Goal: Register for event/course

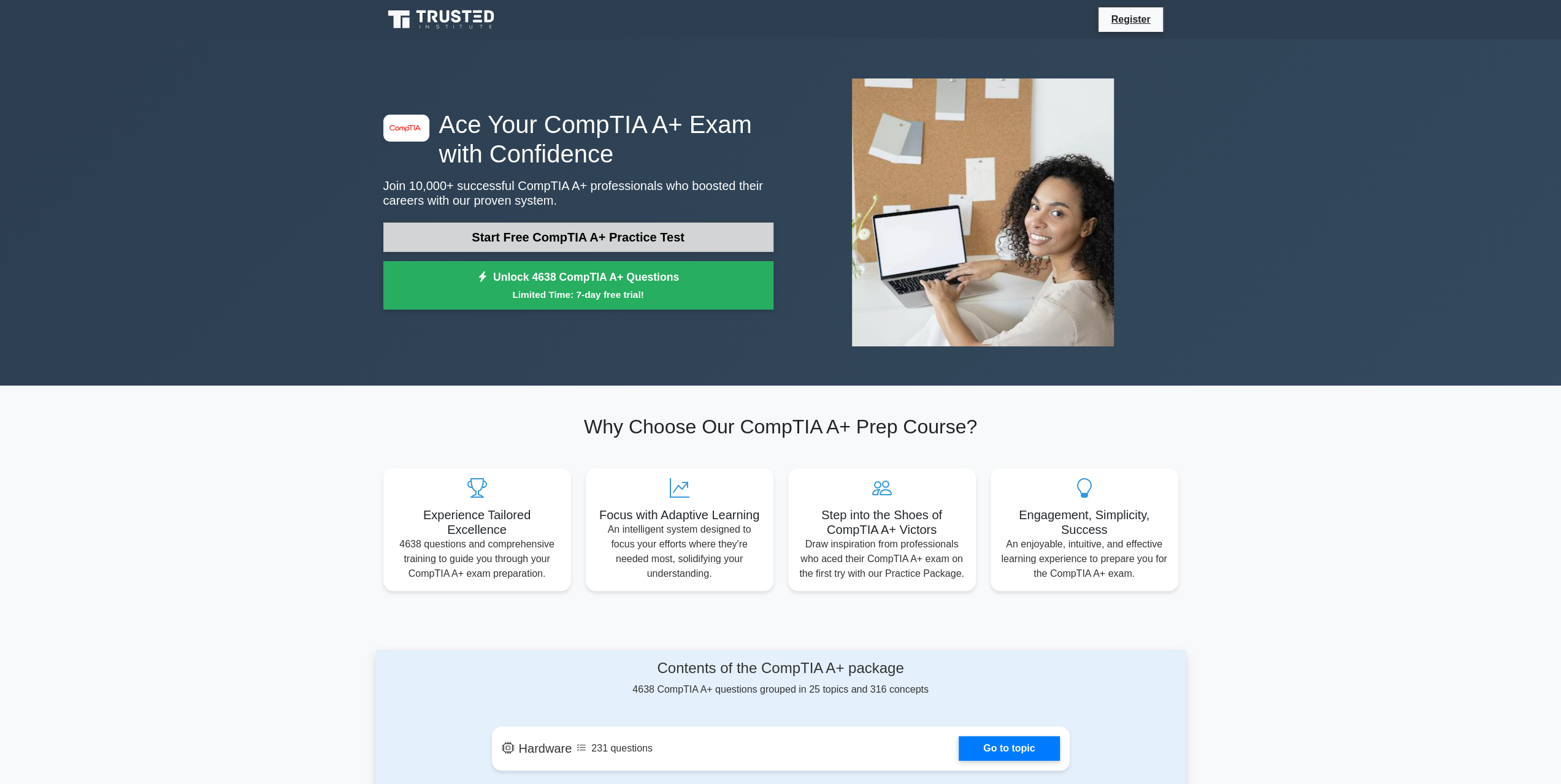
click at [566, 236] on link "Start Free CompTIA A+ Practice Test" at bounding box center [578, 237] width 390 height 29
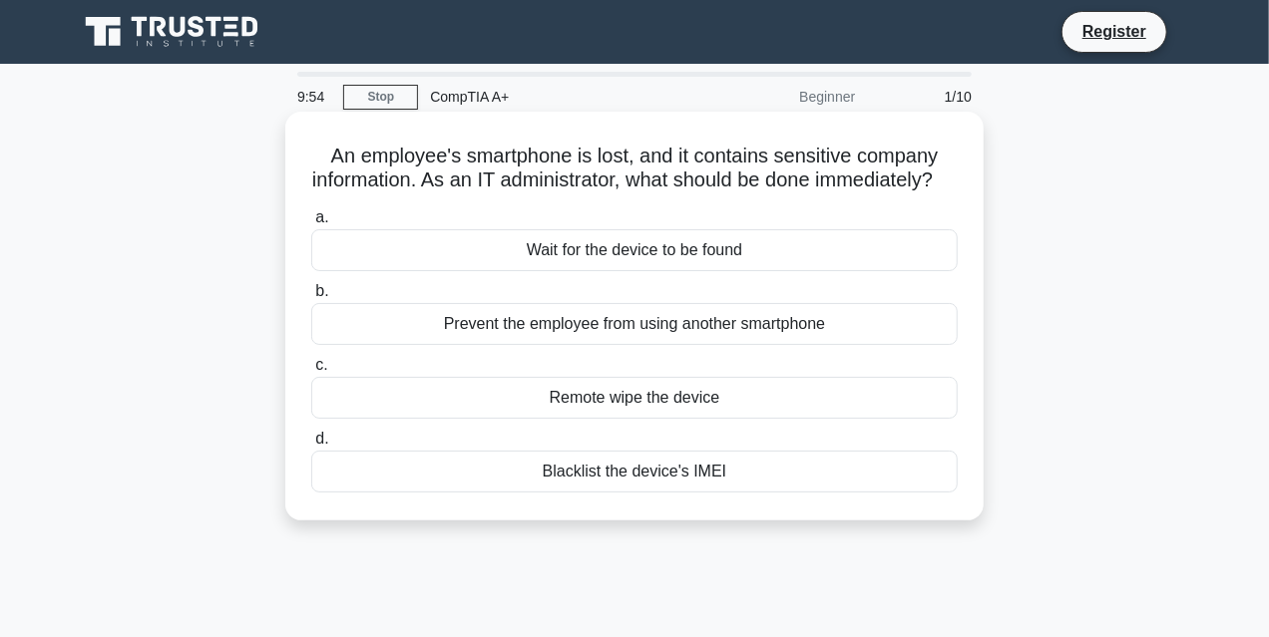
click at [654, 419] on div "Remote wipe the device" at bounding box center [634, 398] width 646 height 42
click at [311, 372] on input "c. Remote wipe the device" at bounding box center [311, 365] width 0 height 13
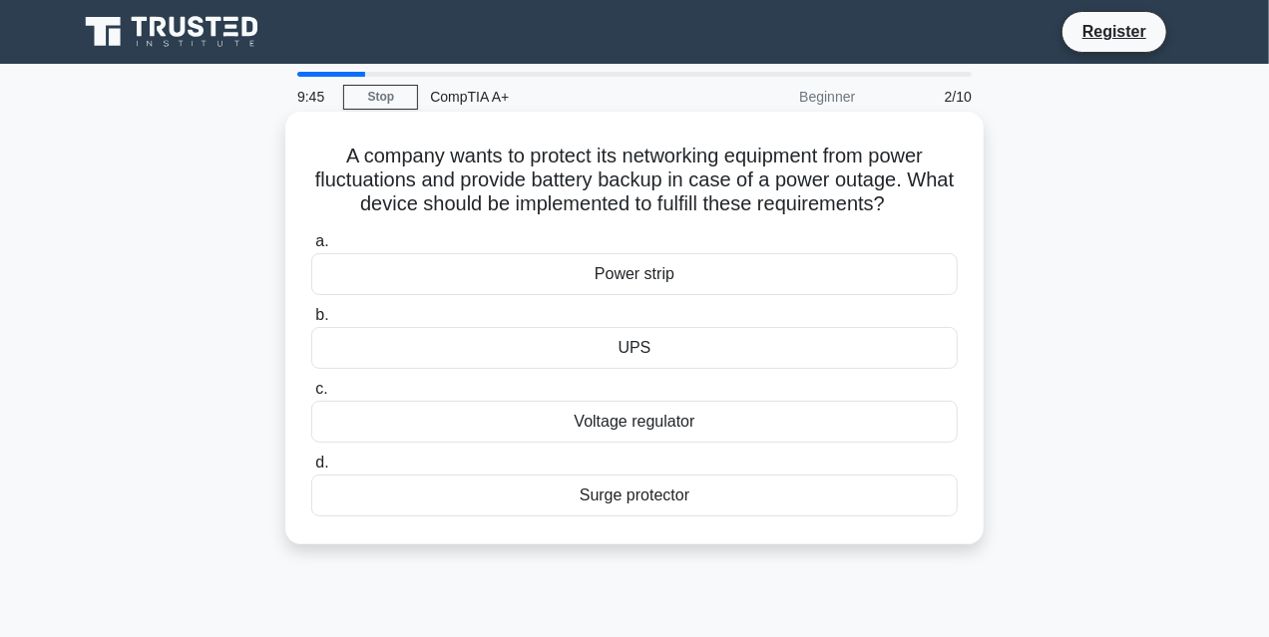
click at [631, 336] on div "UPS" at bounding box center [634, 348] width 646 height 42
click at [311, 322] on input "b. UPS" at bounding box center [311, 315] width 0 height 13
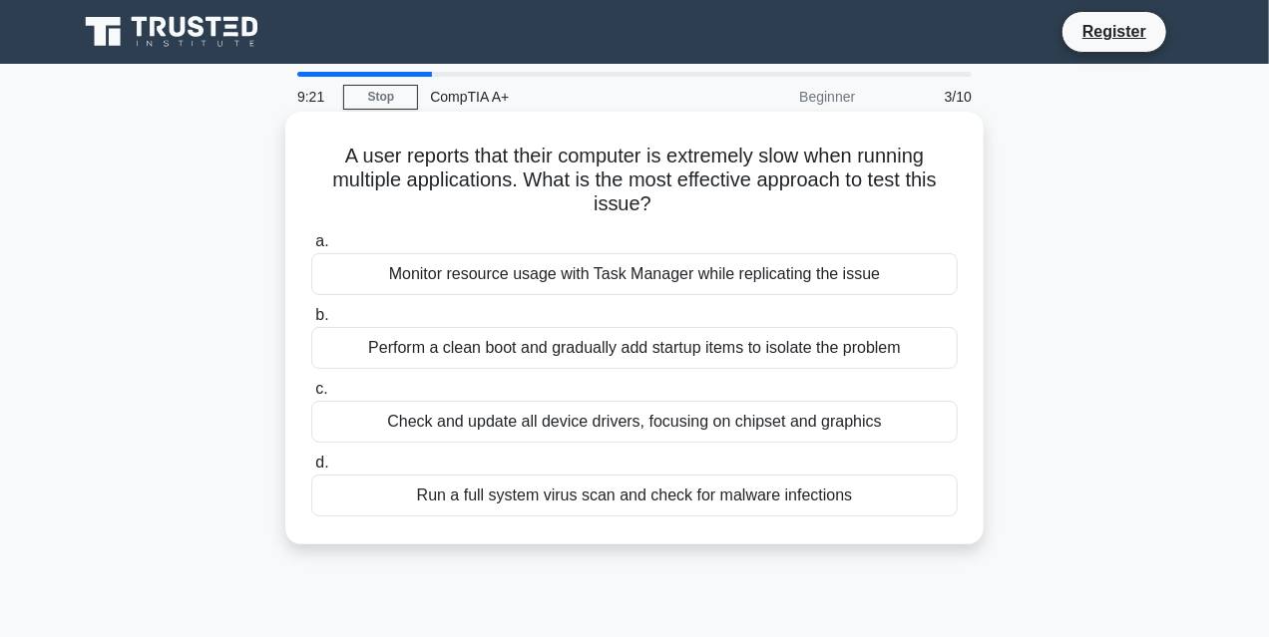
click at [467, 285] on div "Monitor resource usage with Task Manager while replicating the issue" at bounding box center [634, 274] width 646 height 42
click at [311, 248] on input "a. Monitor resource usage with Task Manager while replicating the issue" at bounding box center [311, 241] width 0 height 13
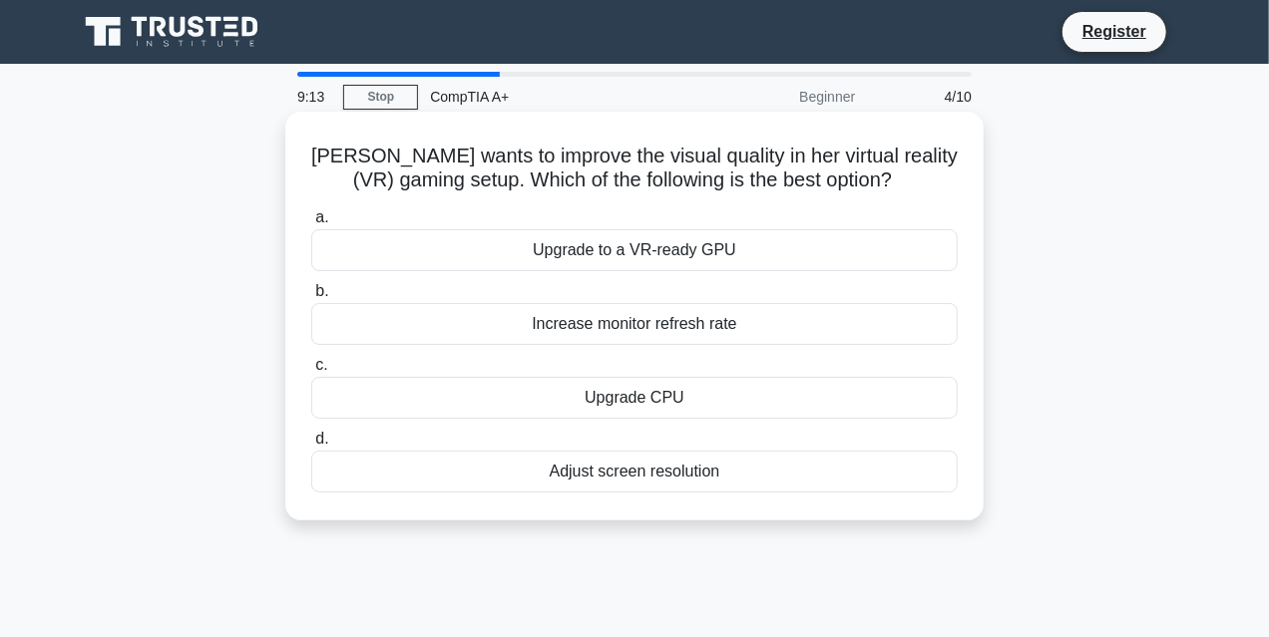
click at [598, 249] on div "Upgrade to a VR-ready GPU" at bounding box center [634, 250] width 646 height 42
click at [311, 224] on input "a. Upgrade to a VR-ready GPU" at bounding box center [311, 217] width 0 height 13
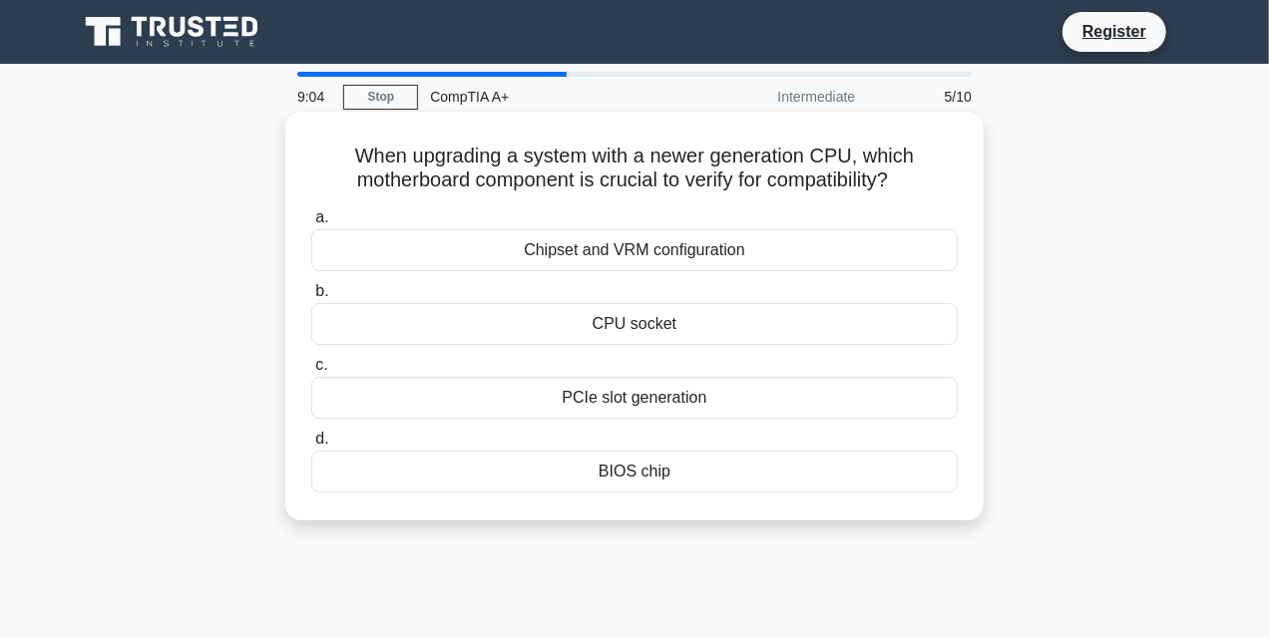
click at [660, 332] on div "CPU socket" at bounding box center [634, 324] width 646 height 42
click at [311, 298] on input "b. CPU socket" at bounding box center [311, 291] width 0 height 13
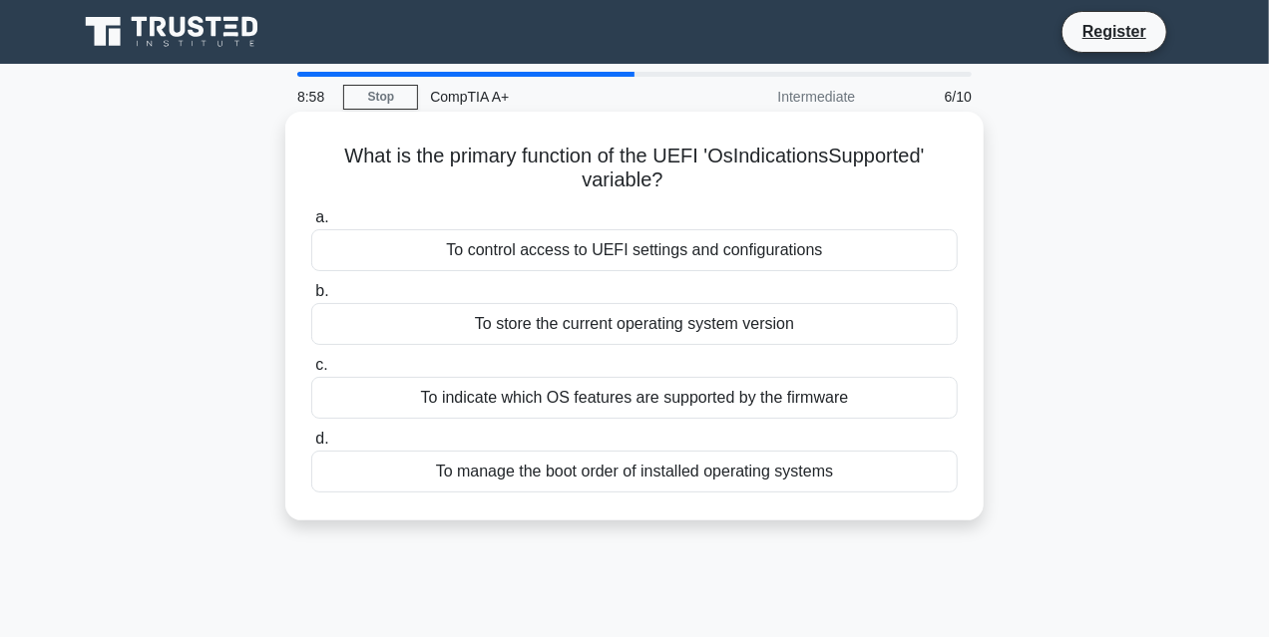
click at [689, 246] on div "To control access to UEFI settings and configurations" at bounding box center [634, 250] width 646 height 42
click at [311, 224] on input "a. To control access to UEFI settings and configurations" at bounding box center [311, 217] width 0 height 13
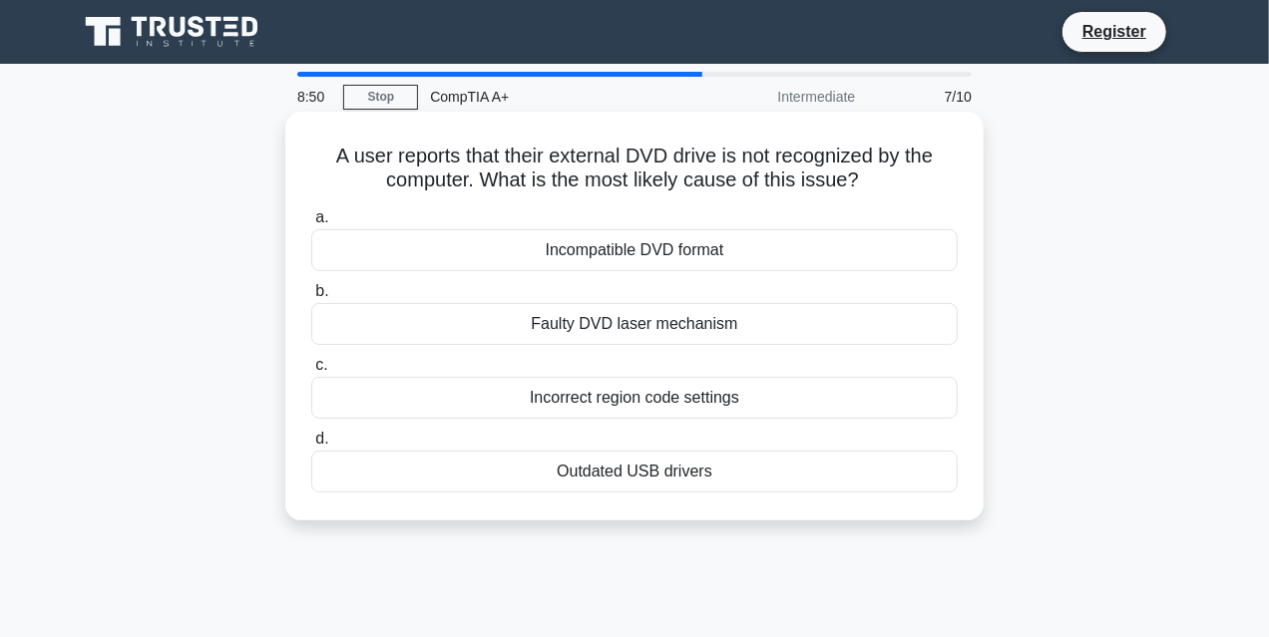
click at [524, 476] on div "Outdated USB drivers" at bounding box center [634, 472] width 646 height 42
click at [311, 446] on input "d. Outdated USB drivers" at bounding box center [311, 439] width 0 height 13
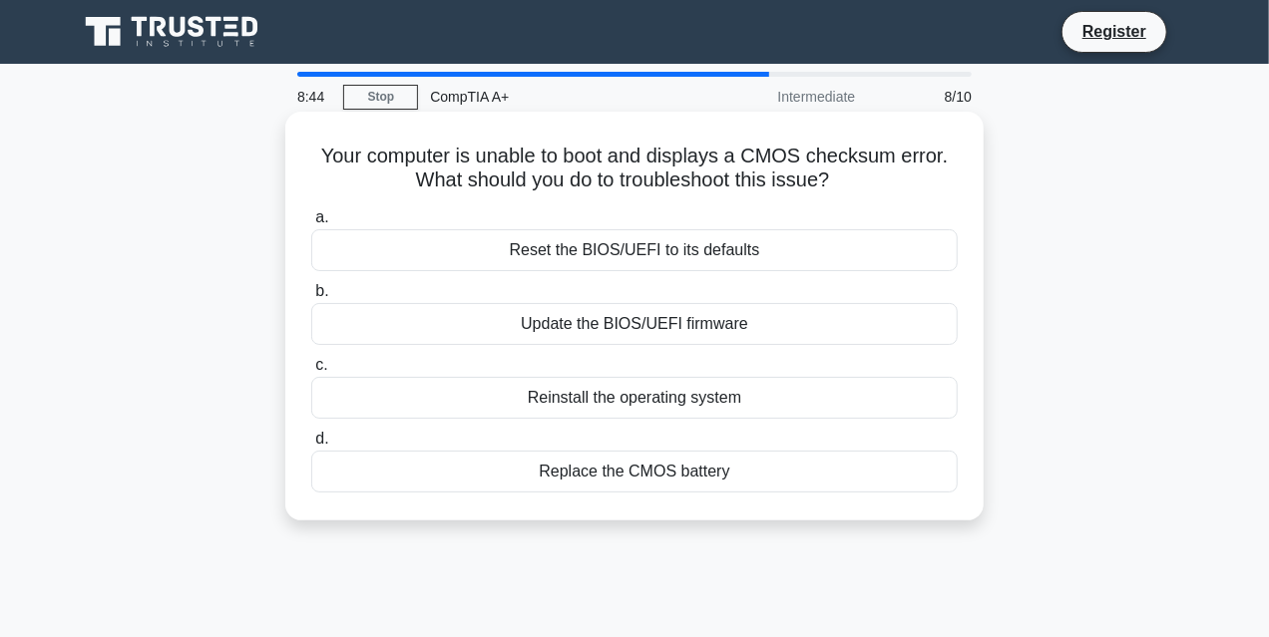
click at [652, 487] on div "Replace the CMOS battery" at bounding box center [634, 472] width 646 height 42
click at [311, 446] on input "d. Replace the CMOS battery" at bounding box center [311, 439] width 0 height 13
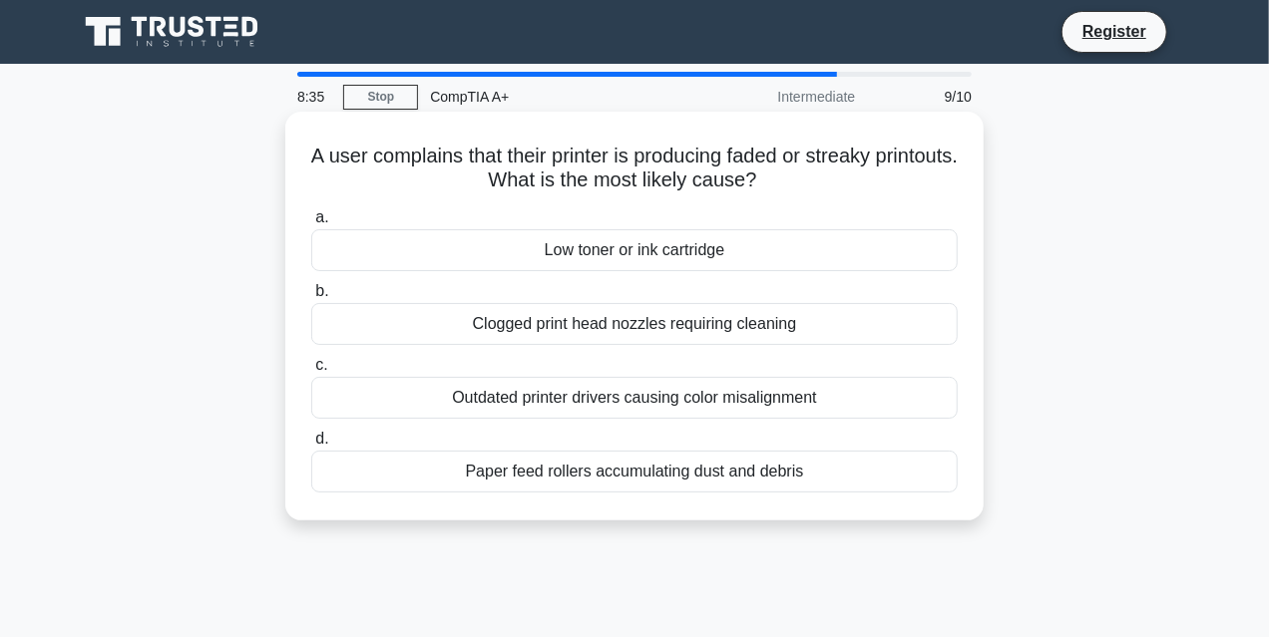
click at [484, 319] on div "Clogged print head nozzles requiring cleaning" at bounding box center [634, 324] width 646 height 42
click at [311, 298] on input "b. Clogged print head nozzles requiring cleaning" at bounding box center [311, 291] width 0 height 13
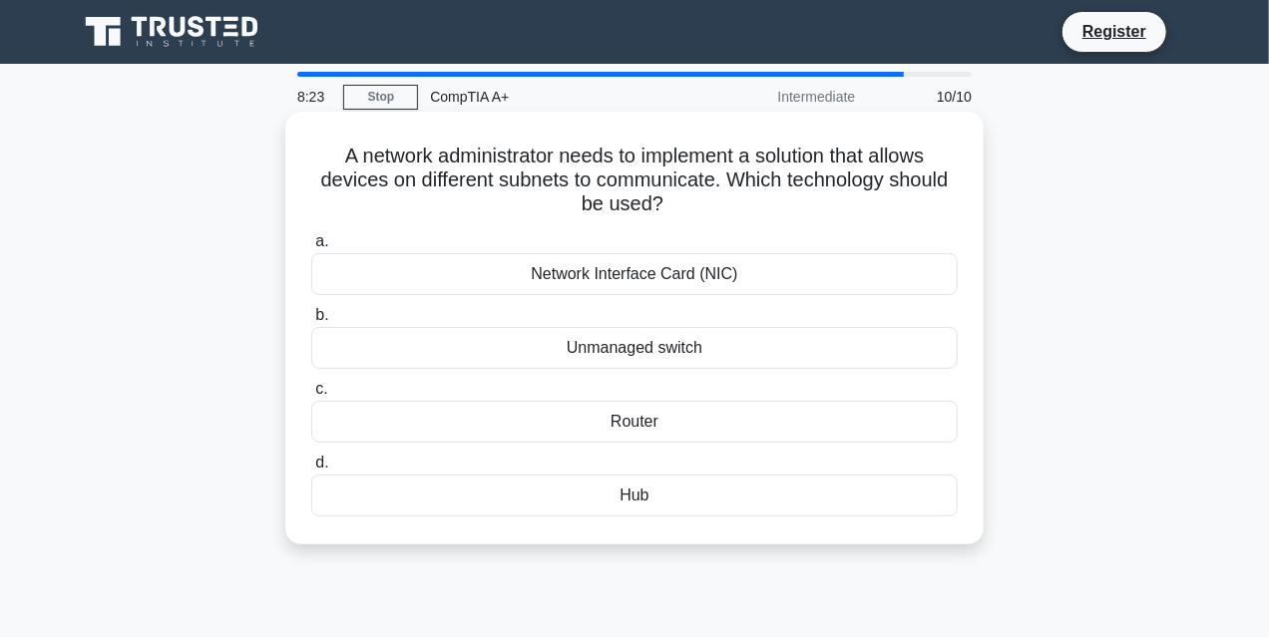
click at [651, 423] on div "Router" at bounding box center [634, 422] width 646 height 42
click at [311, 396] on input "c. Router" at bounding box center [311, 389] width 0 height 13
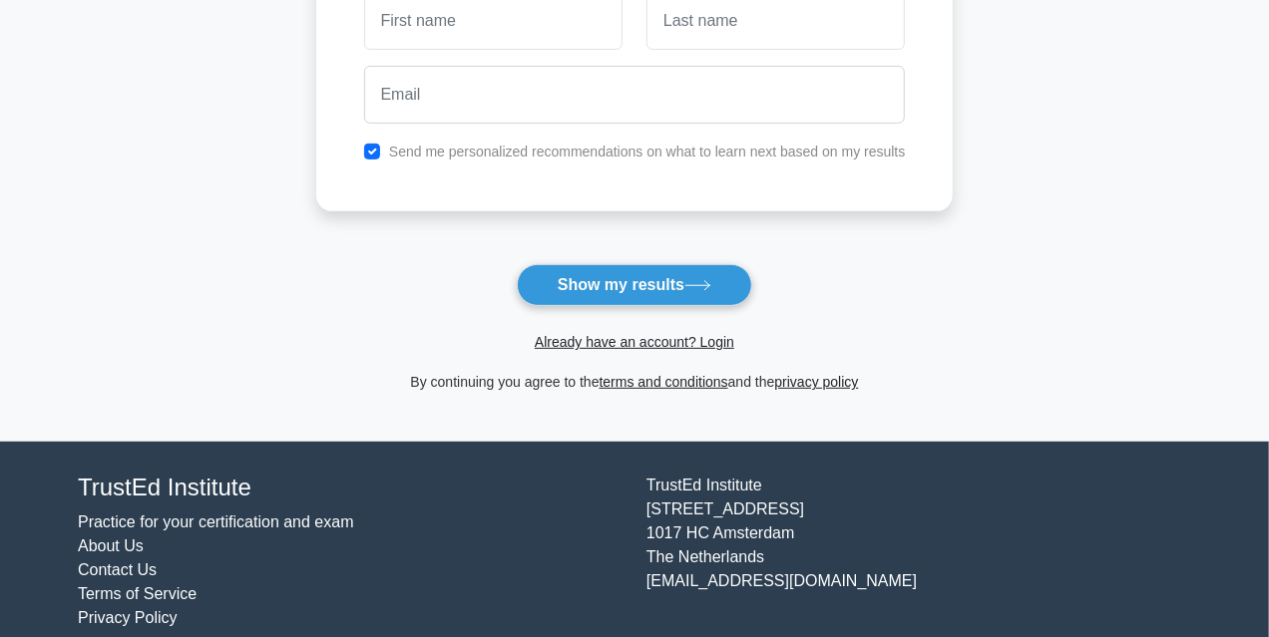
scroll to position [349, 0]
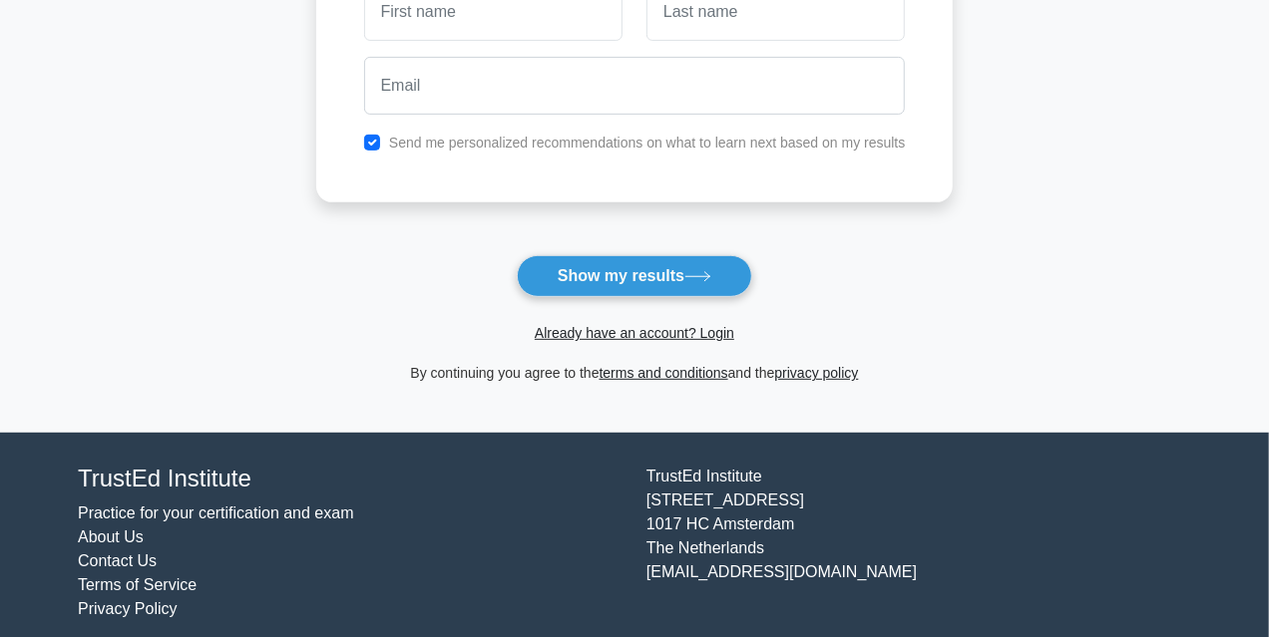
click at [444, 143] on label "Send me personalized recommendations on what to learn next based on my results" at bounding box center [647, 143] width 517 height 16
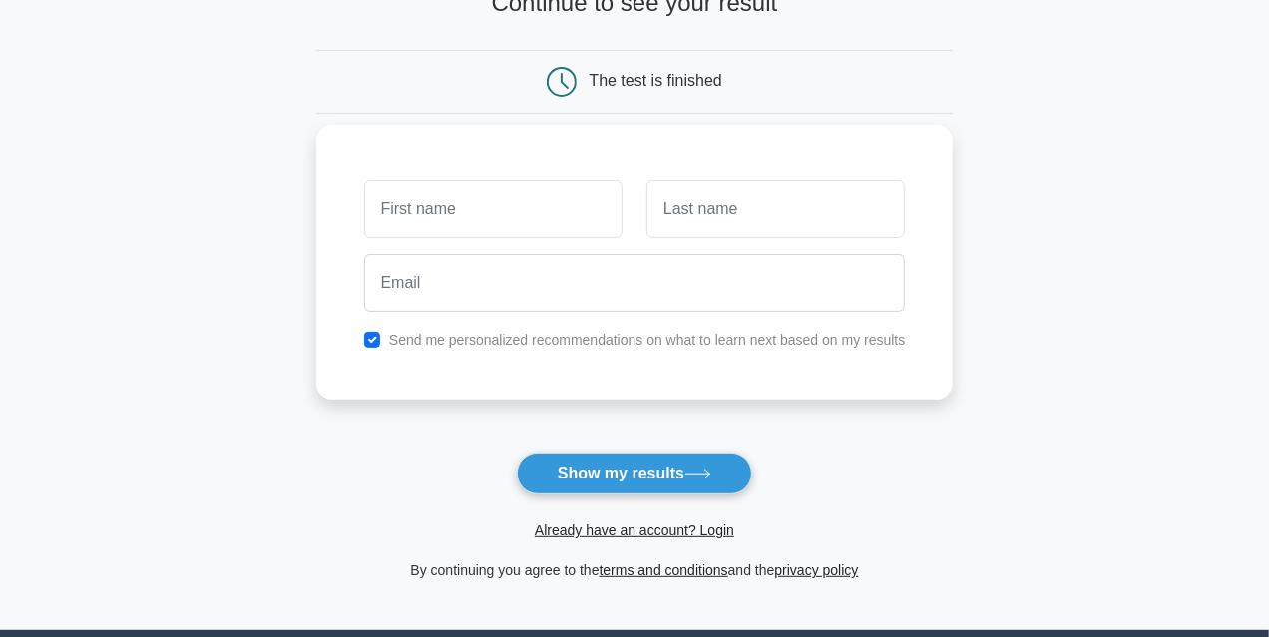
scroll to position [150, 0]
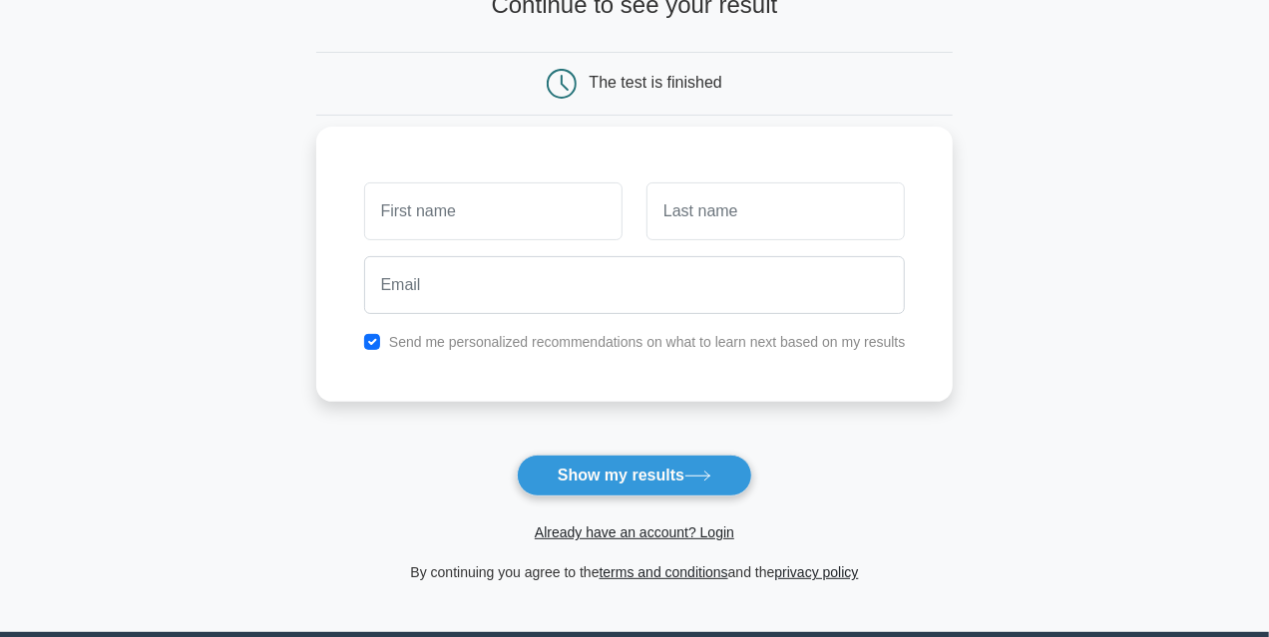
click at [486, 349] on label "Send me personalized recommendations on what to learn next based on my results" at bounding box center [647, 342] width 517 height 16
click at [484, 341] on label "Send me personalized recommendations on what to learn next based on my results" at bounding box center [647, 342] width 517 height 16
click at [380, 340] on div "Send me personalized recommendations on what to learn next based on my results" at bounding box center [635, 342] width 566 height 24
click at [379, 340] on input "checkbox" at bounding box center [372, 342] width 16 height 16
checkbox input "false"
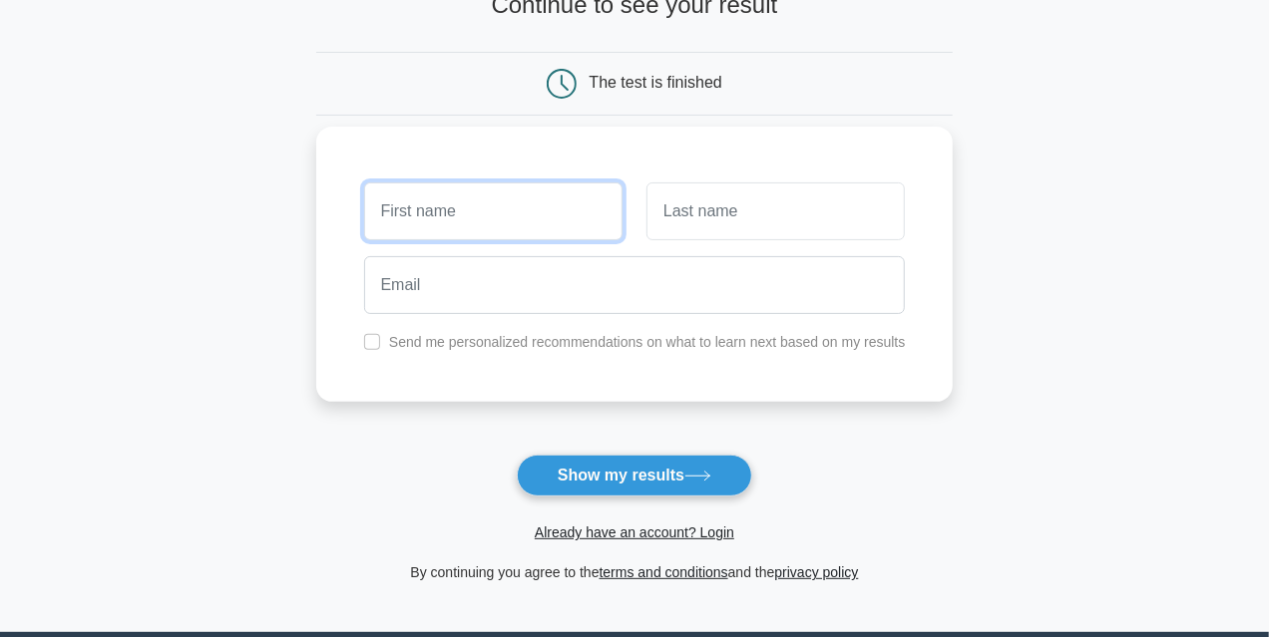
click at [422, 231] on input "text" at bounding box center [493, 212] width 258 height 58
type input "Nmae"
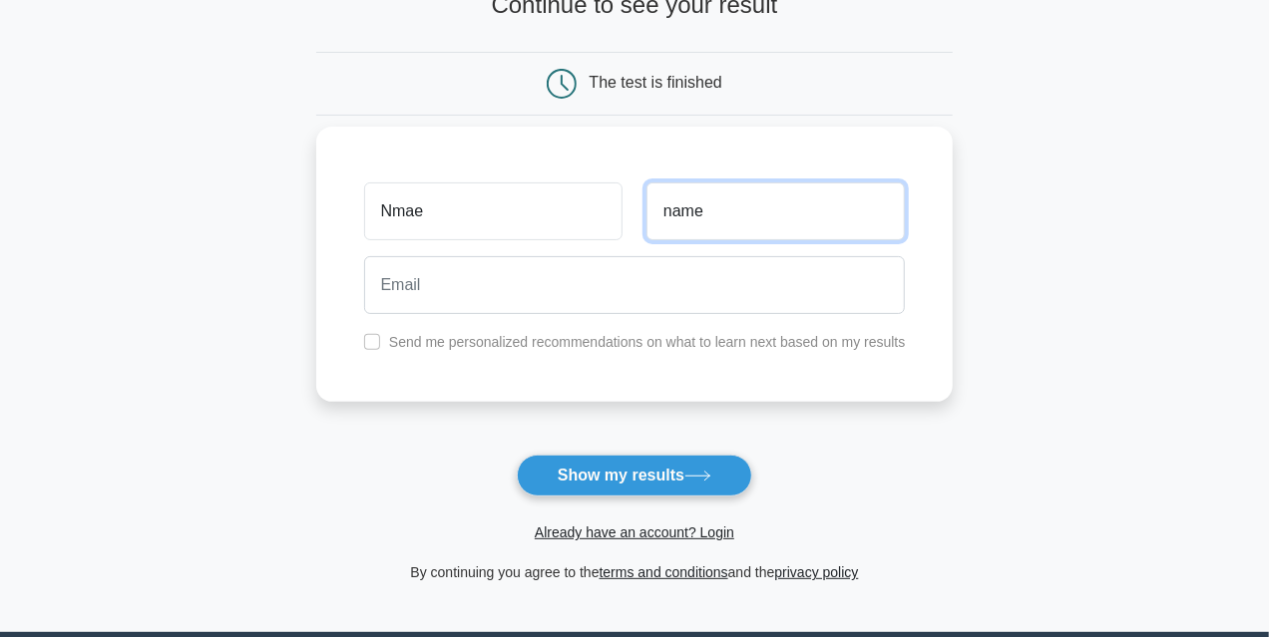
type input "name"
